Goal: Task Accomplishment & Management: Complete application form

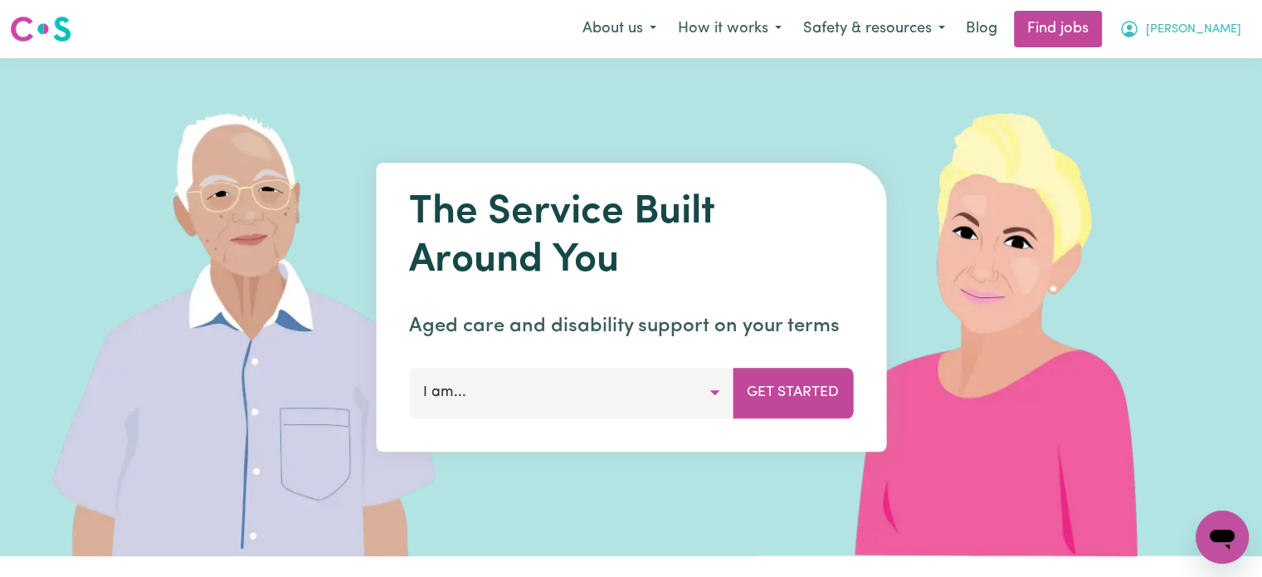
click at [1139, 27] on icon "My Account" at bounding box center [1129, 29] width 20 height 20
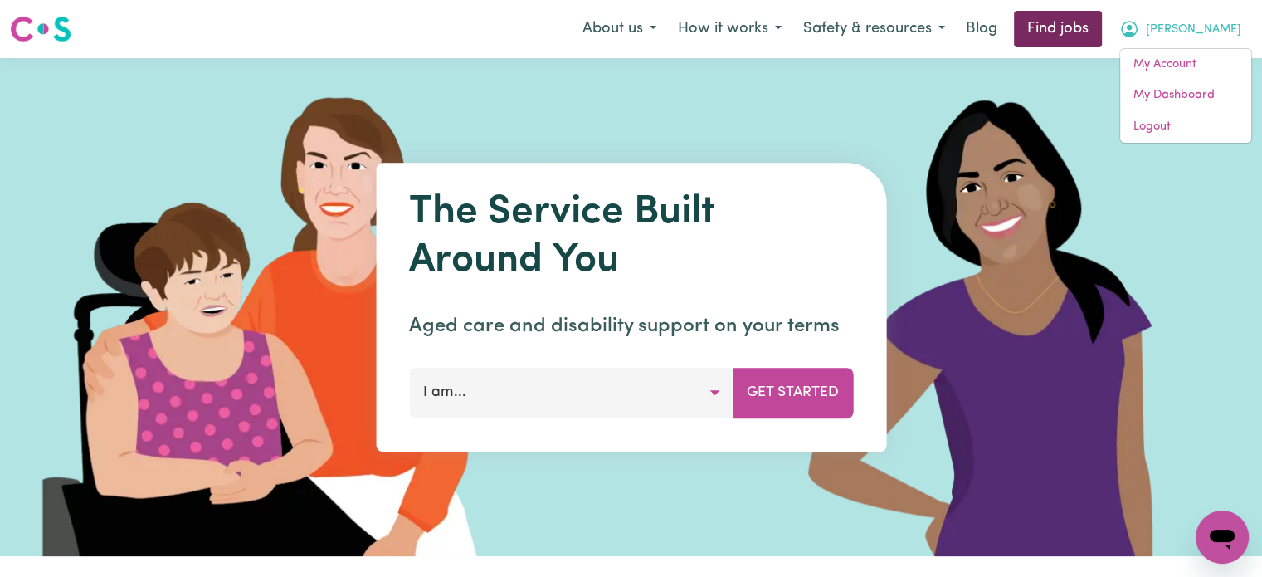
click at [1102, 32] on link "Find jobs" at bounding box center [1058, 29] width 88 height 37
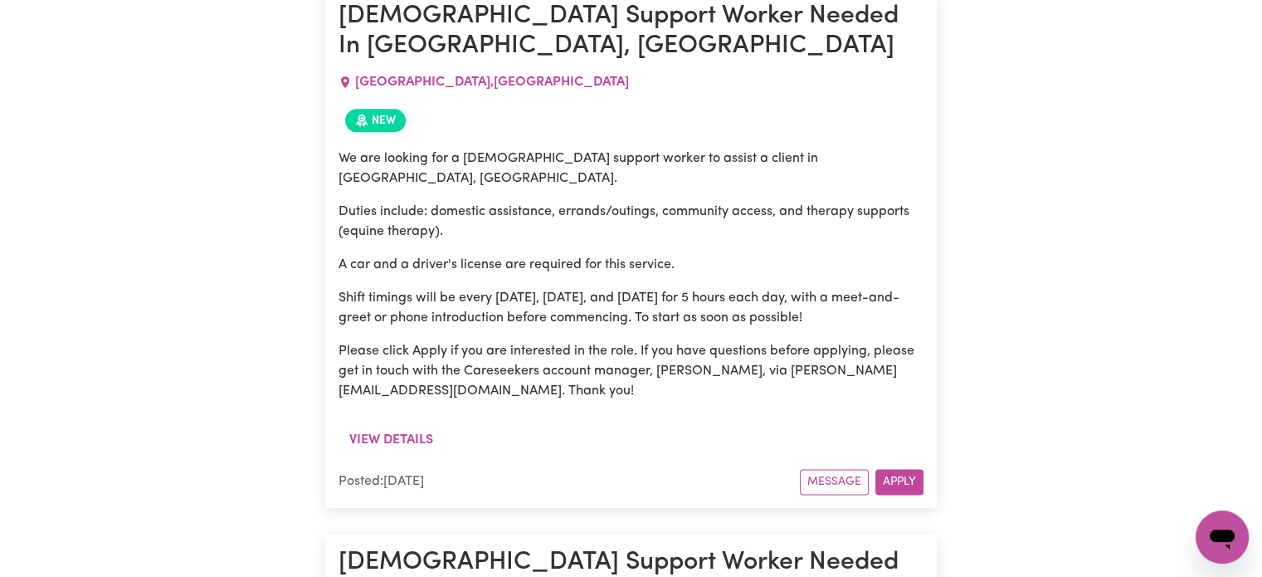
scroll to position [8240, 0]
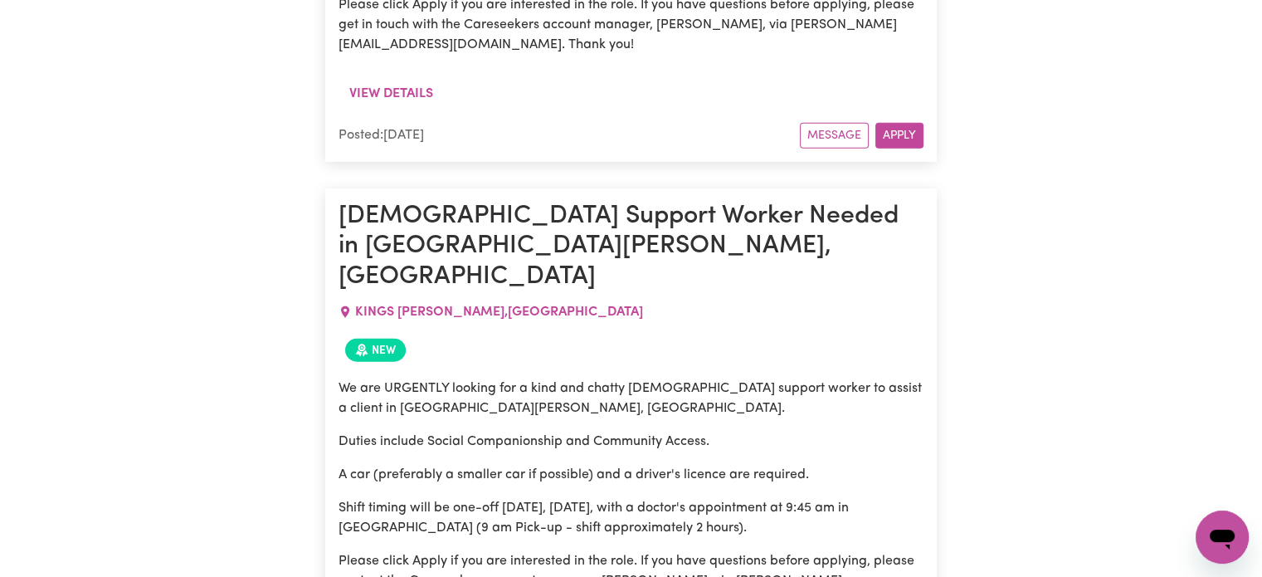
scroll to position [10375, 0]
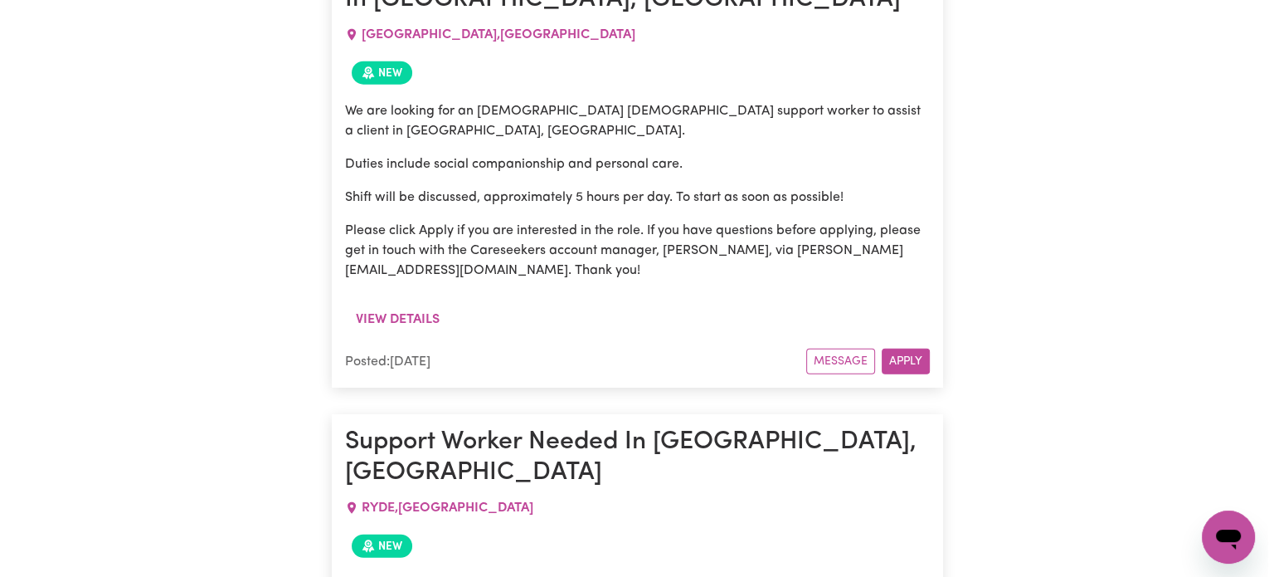
scroll to position [17078, 0]
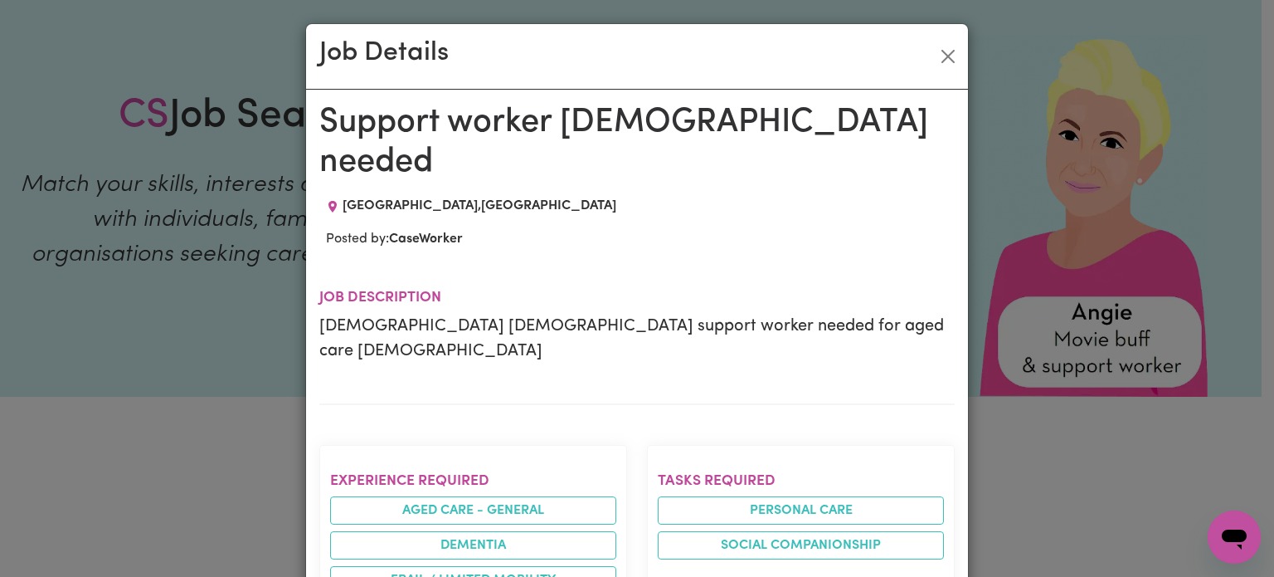
scroll to position [0, 0]
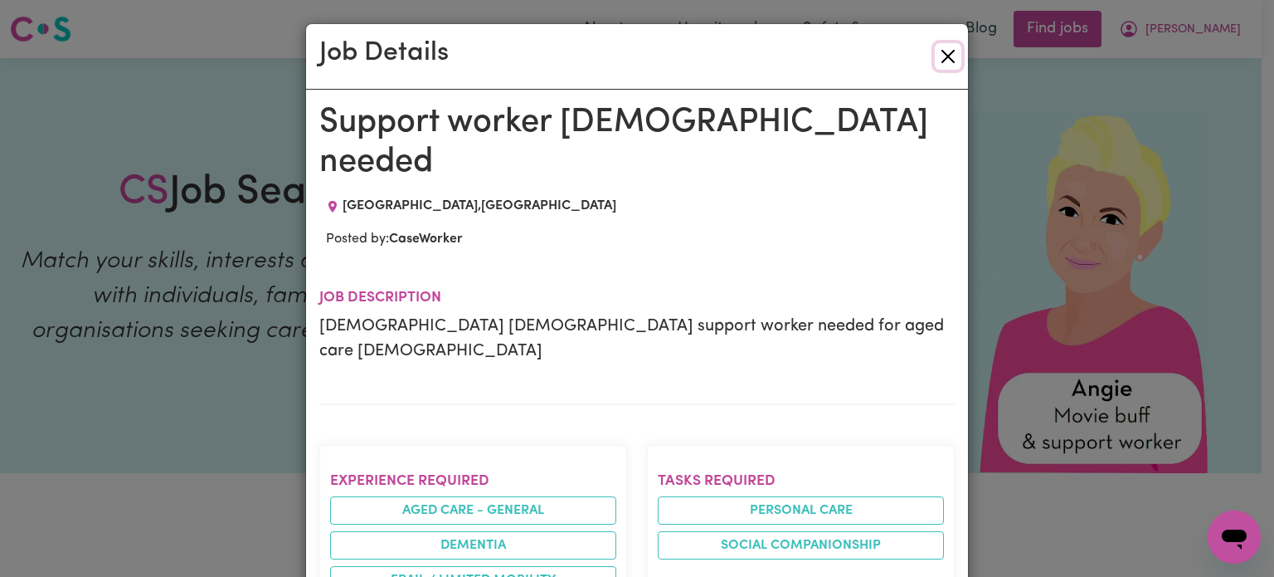
click at [942, 53] on button "Close" at bounding box center [948, 56] width 27 height 27
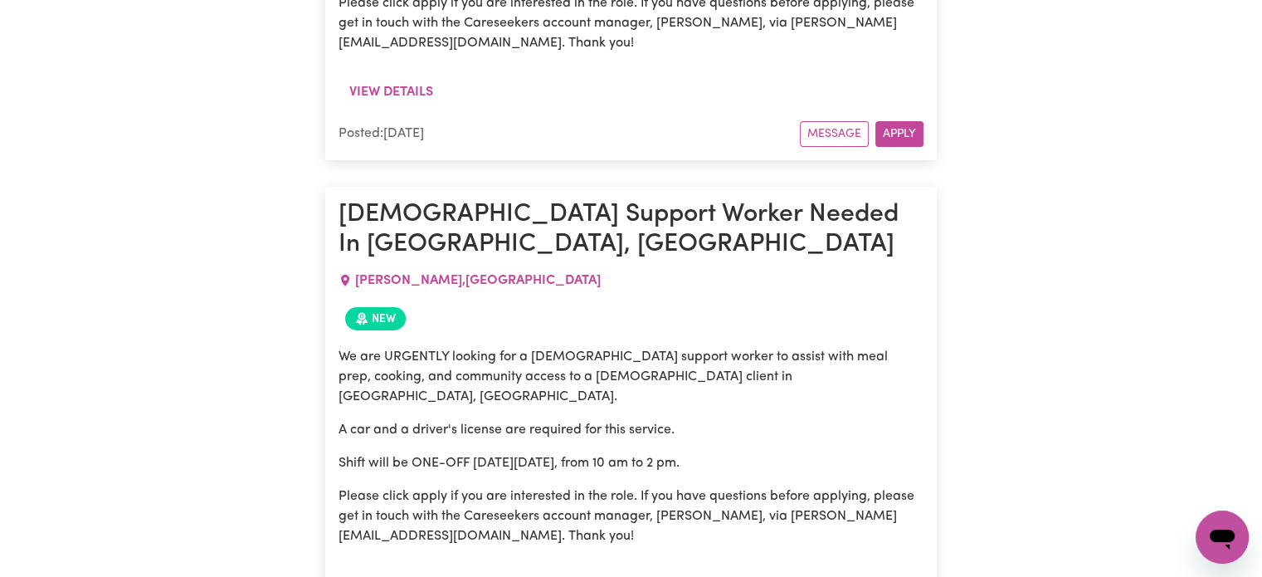
scroll to position [24648, 0]
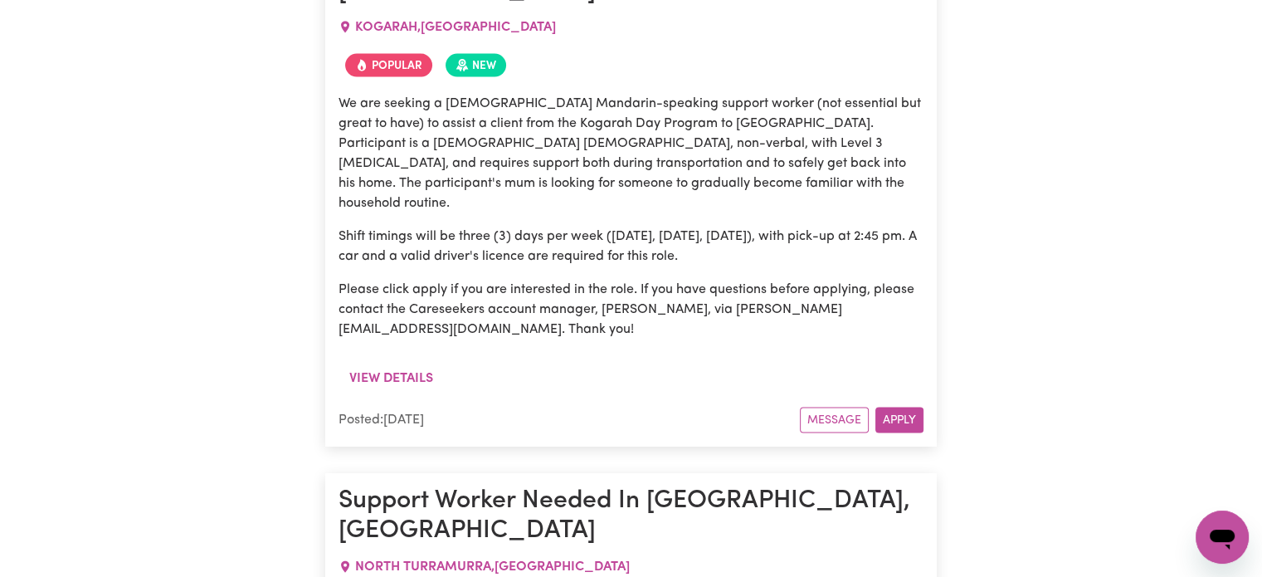
scroll to position [35110, 0]
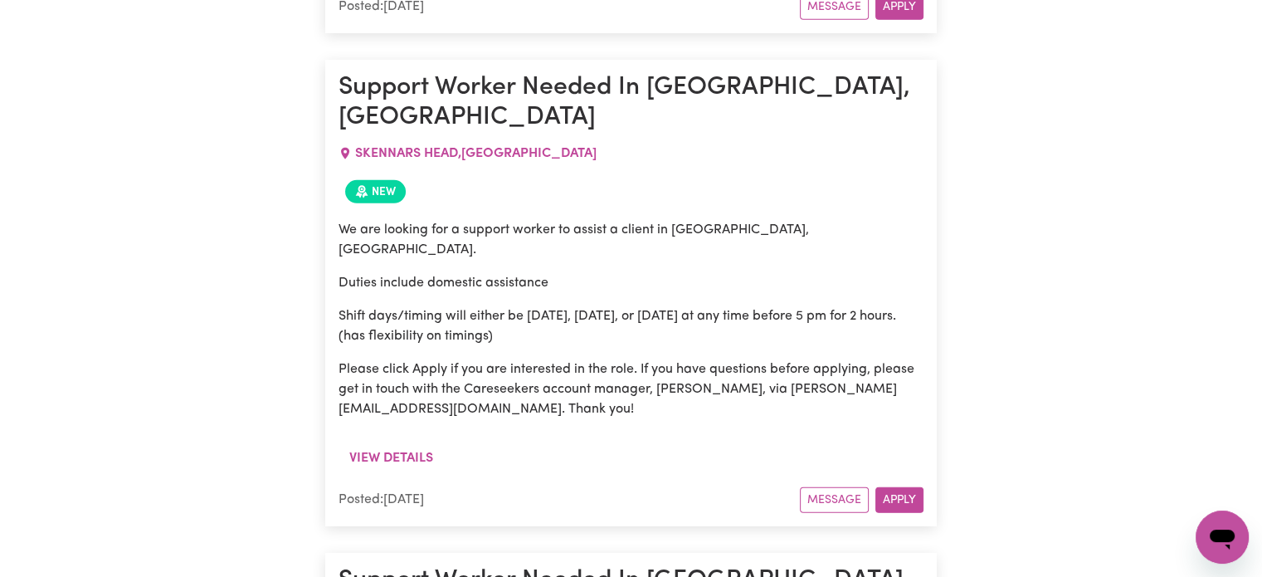
scroll to position [36589, 0]
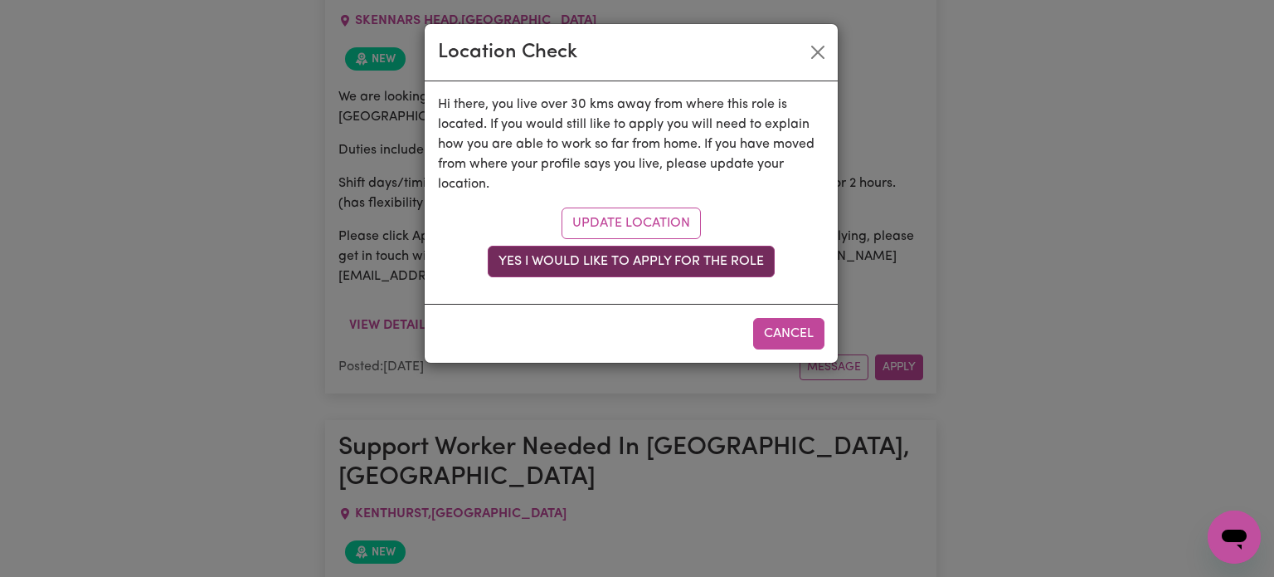
click at [600, 261] on button "Yes I would like to apply for the role" at bounding box center [631, 262] width 287 height 32
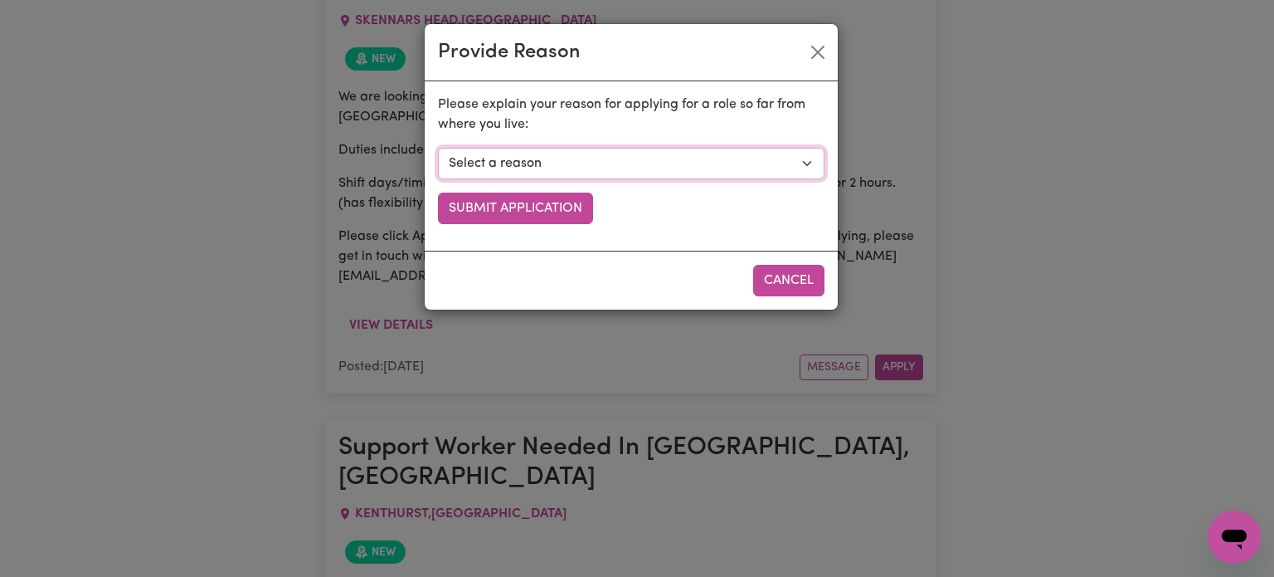
click at [740, 171] on select "Select a reason I currently travel to this area for work or other personal reas…" at bounding box center [631, 164] width 387 height 32
select select "I already visit the area regularly for work and personal reasons"
click at [438, 148] on select "Select a reason I currently travel to this area for work or other personal reas…" at bounding box center [631, 164] width 387 height 32
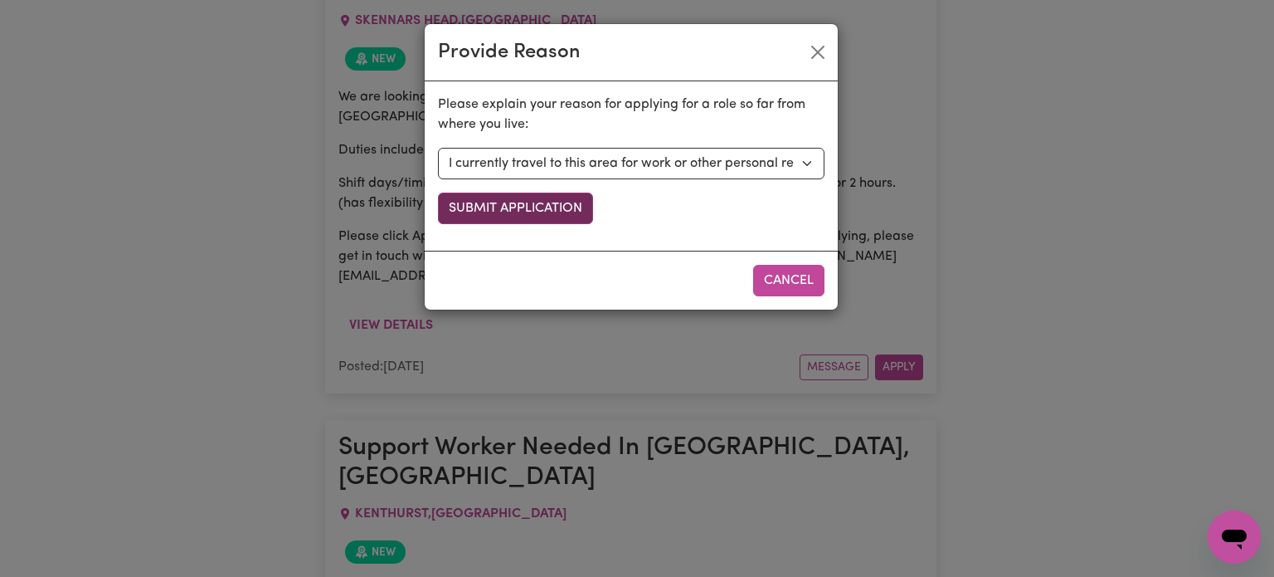
click at [538, 209] on button "Submit Application" at bounding box center [515, 208] width 155 height 32
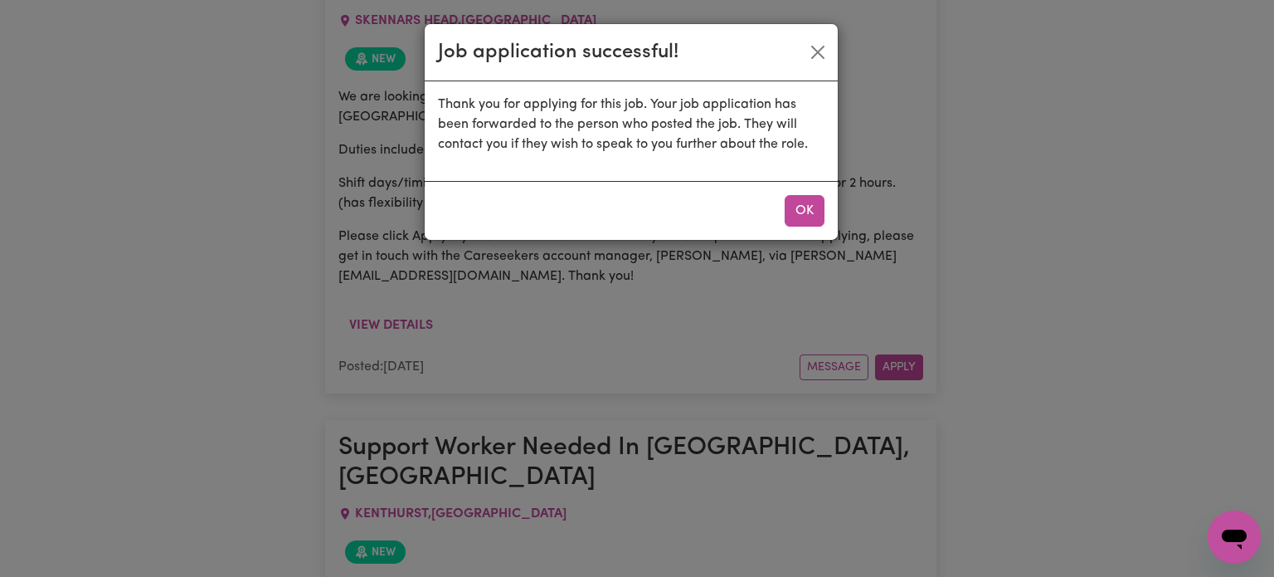
click at [1118, 338] on div "Job application successful! Thank you for applying for this job. Your job appli…" at bounding box center [637, 288] width 1274 height 577
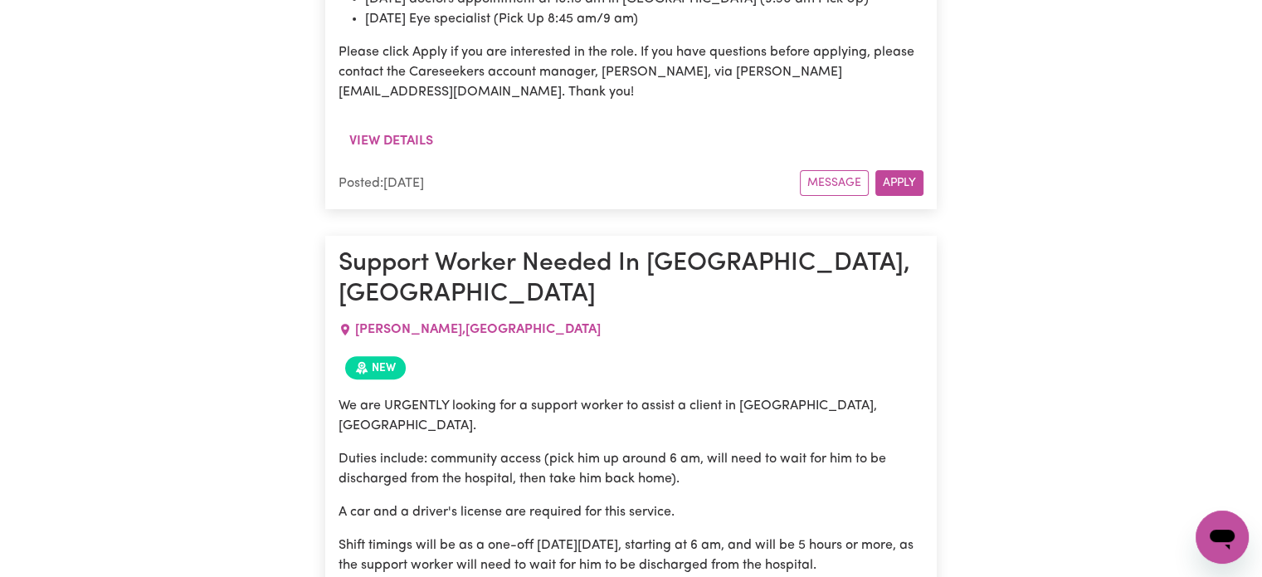
scroll to position [38458, 0]
